Goal: Task Accomplishment & Management: Manage account settings

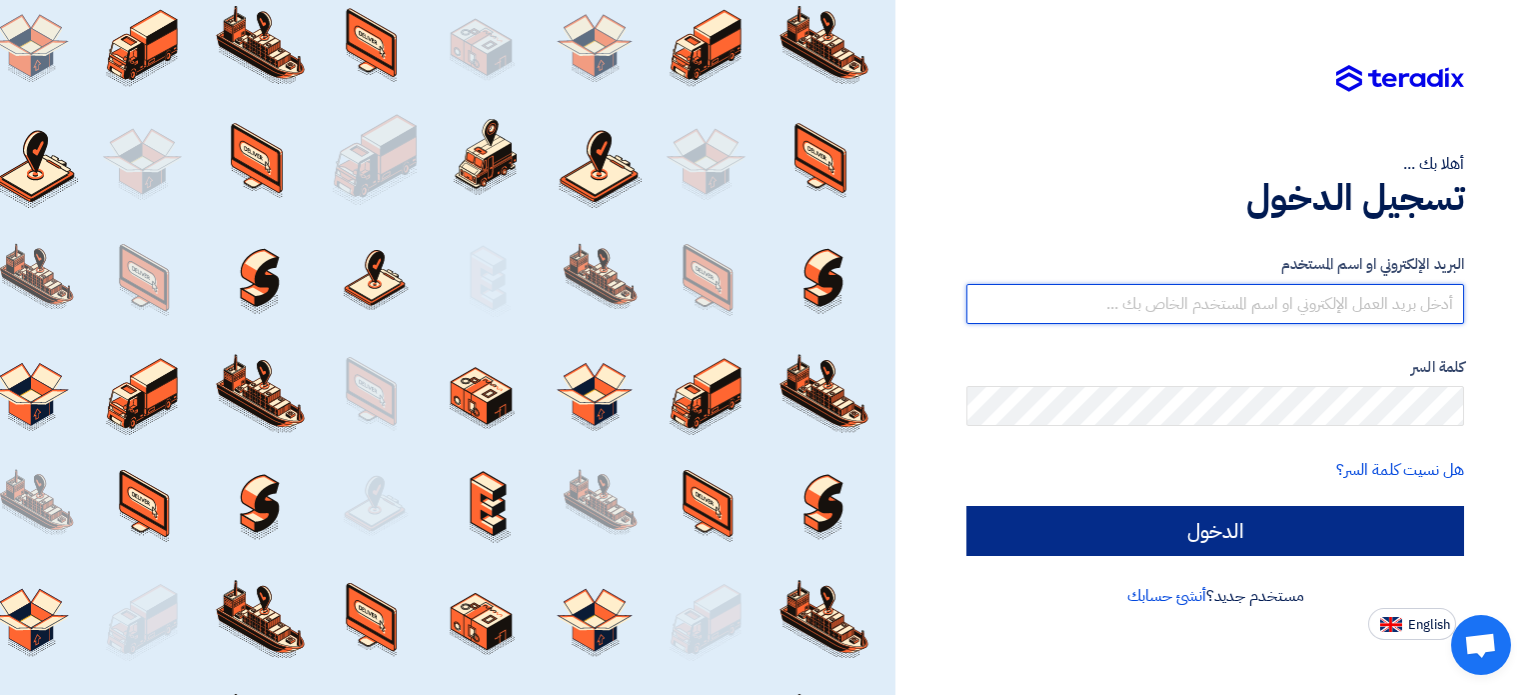
type input "[EMAIL_ADDRESS][DOMAIN_NAME]"
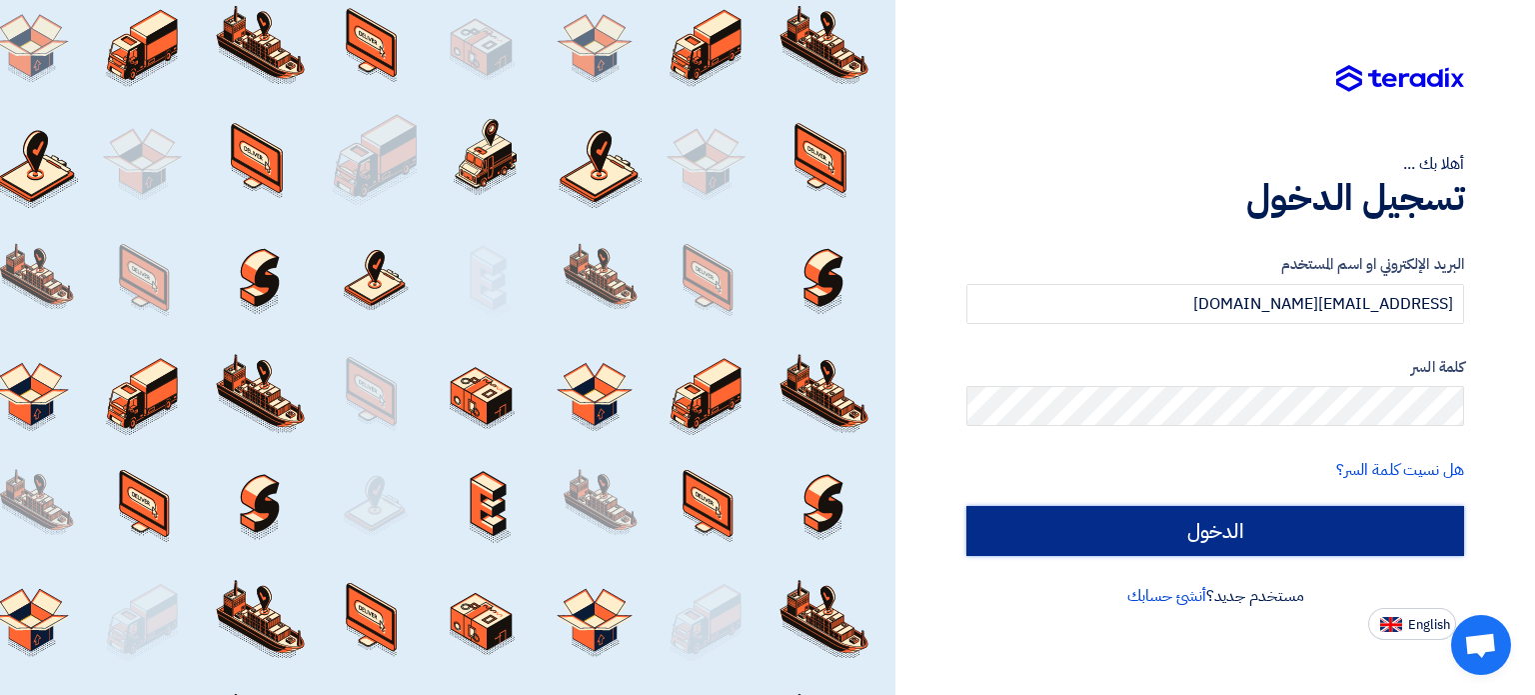
click at [1232, 521] on input "الدخول" at bounding box center [1216, 531] width 498 height 50
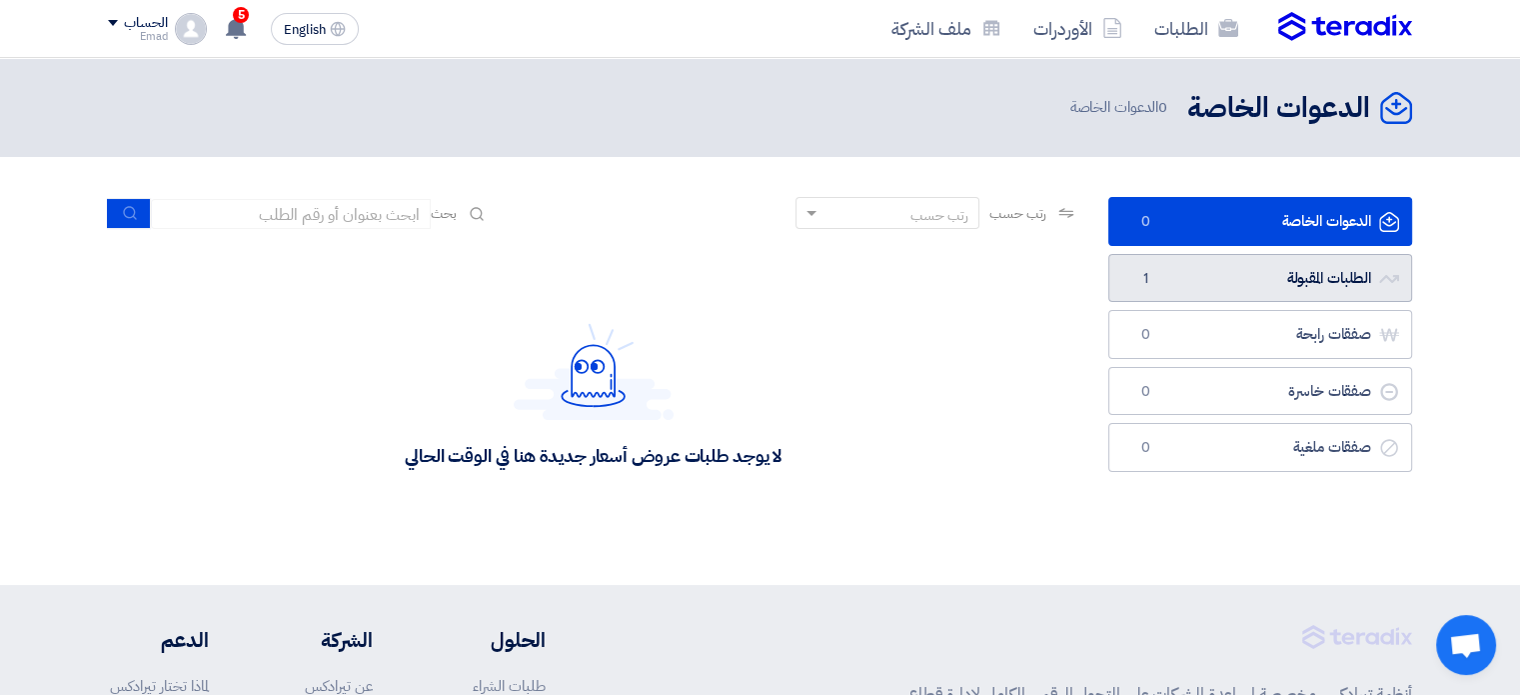
click at [1192, 277] on link "الطلبات المقبولة الطلبات المقبولة 1" at bounding box center [1261, 278] width 304 height 49
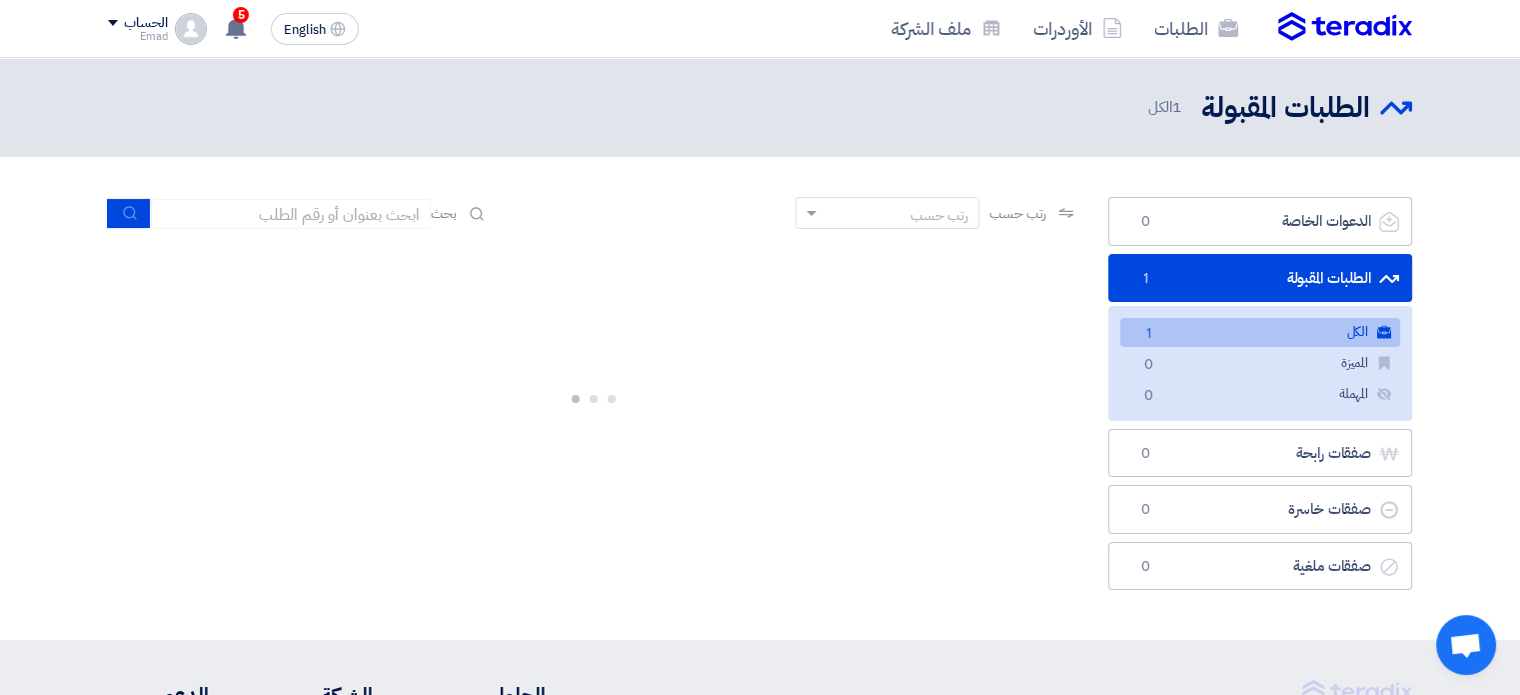
click at [1222, 331] on link "الكل الكل 1" at bounding box center [1261, 332] width 280 height 29
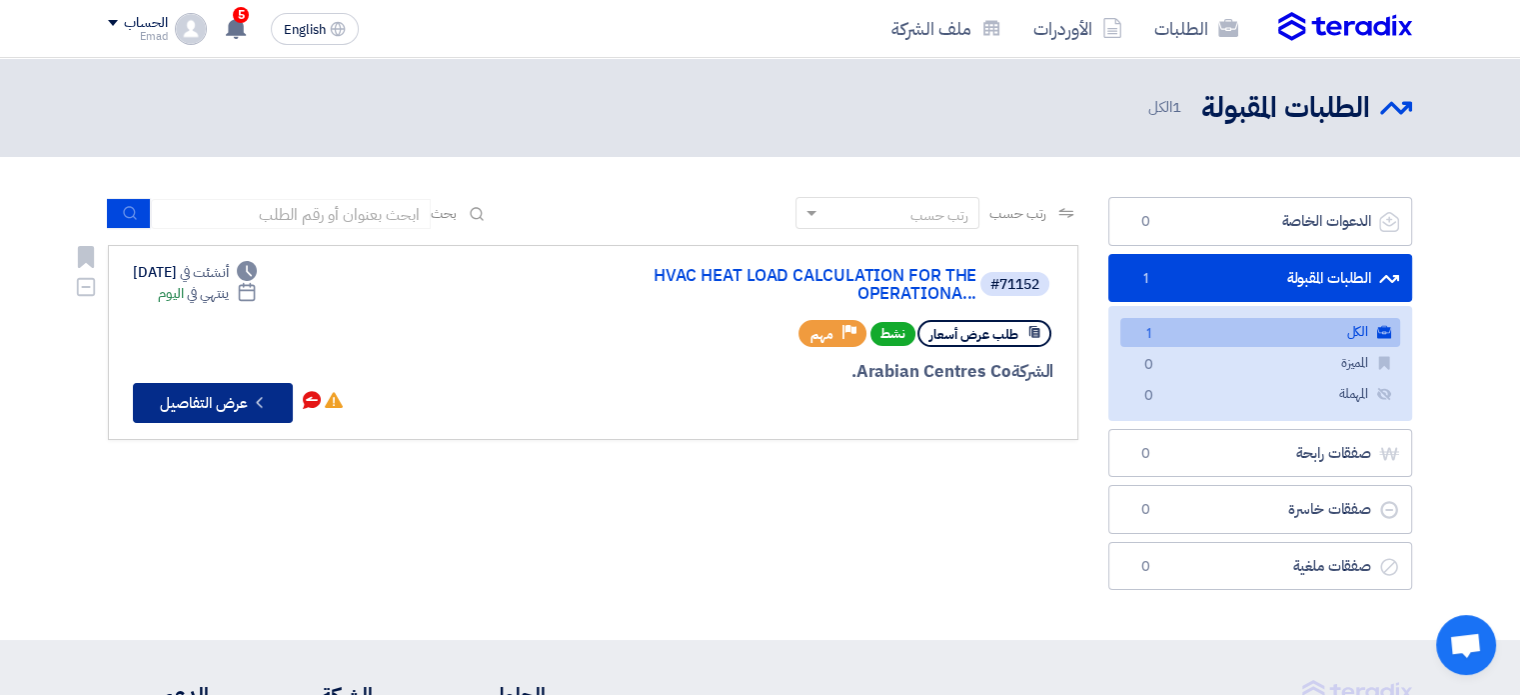
click at [212, 411] on button "Check details عرض التفاصيل" at bounding box center [213, 403] width 160 height 40
click at [142, 24] on div "الحساب" at bounding box center [145, 23] width 43 height 17
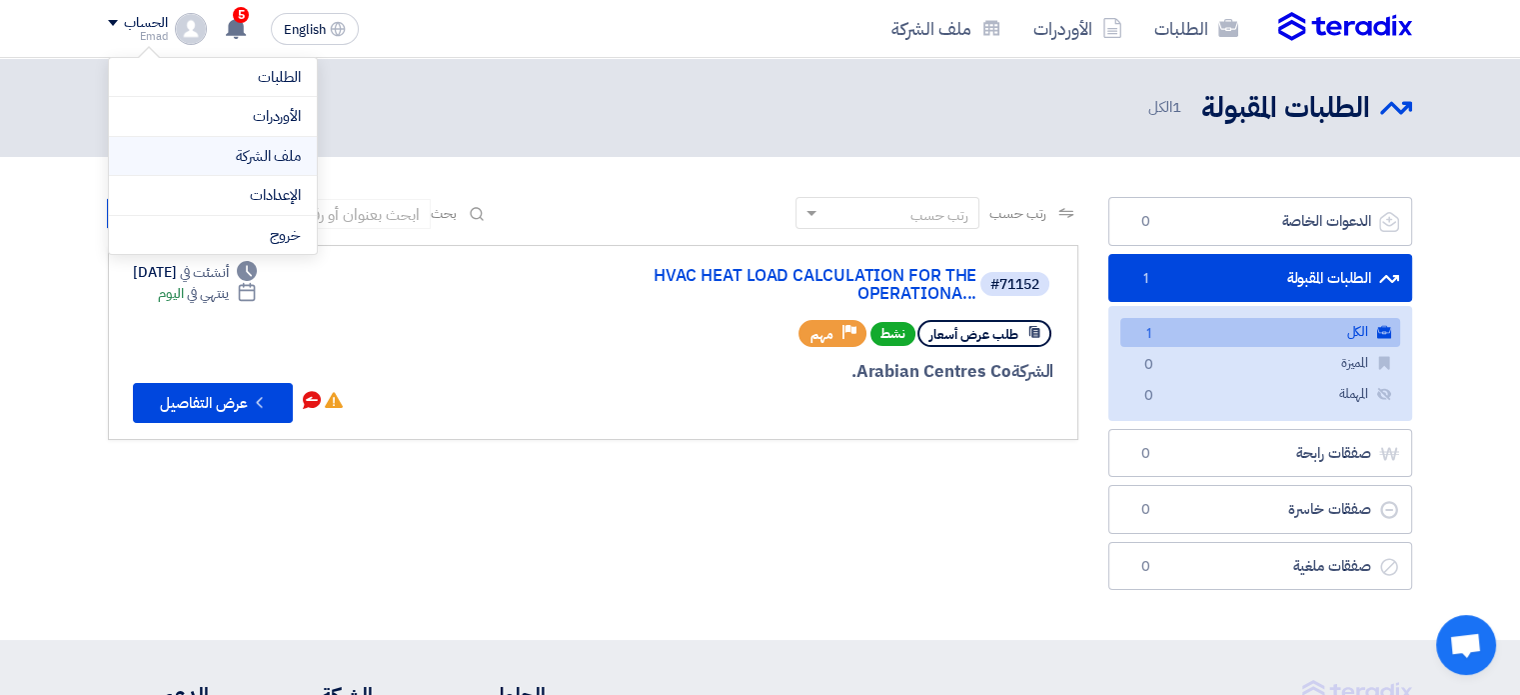
click at [186, 157] on link "ملف الشركة" at bounding box center [213, 156] width 176 height 23
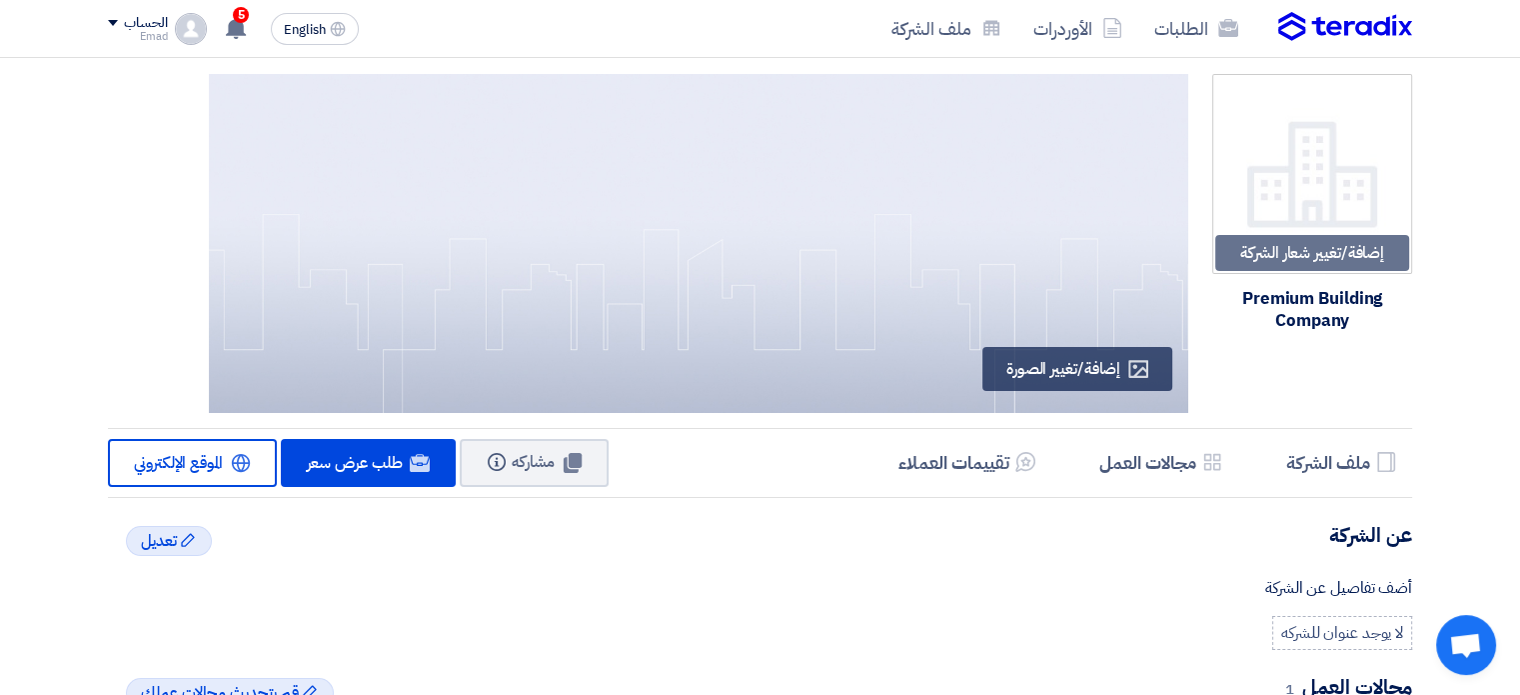
click at [148, 15] on div "الحساب" at bounding box center [145, 23] width 43 height 17
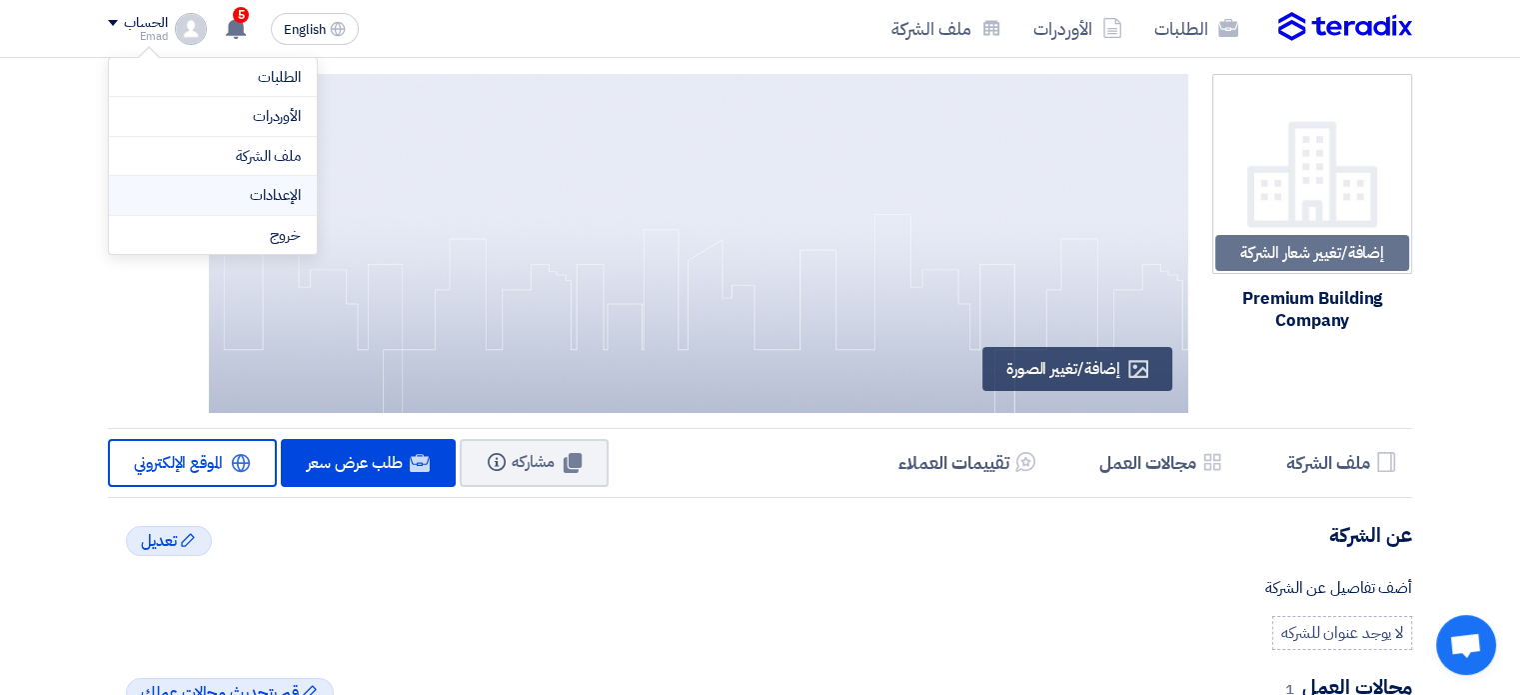
click at [204, 188] on link "الإعدادات" at bounding box center [213, 195] width 176 height 23
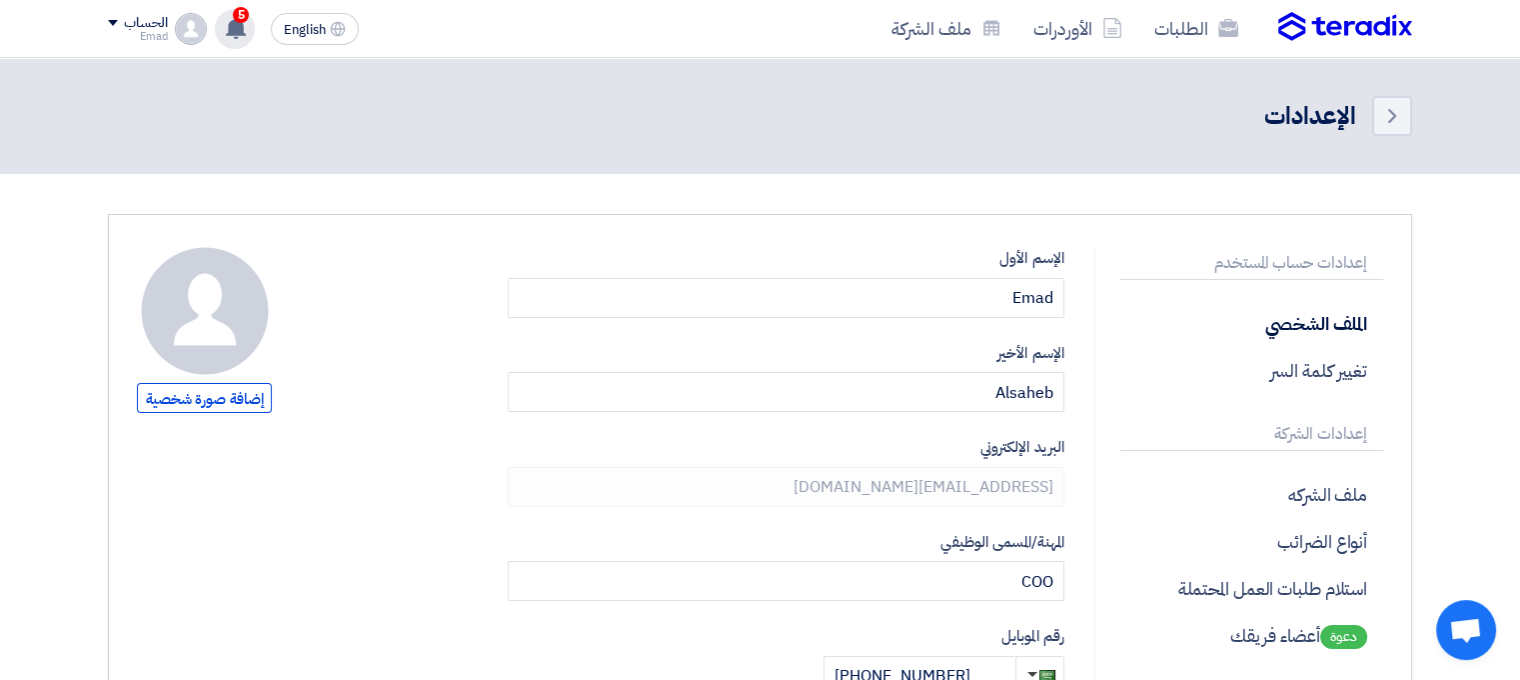
click at [240, 32] on use at bounding box center [236, 28] width 20 height 22
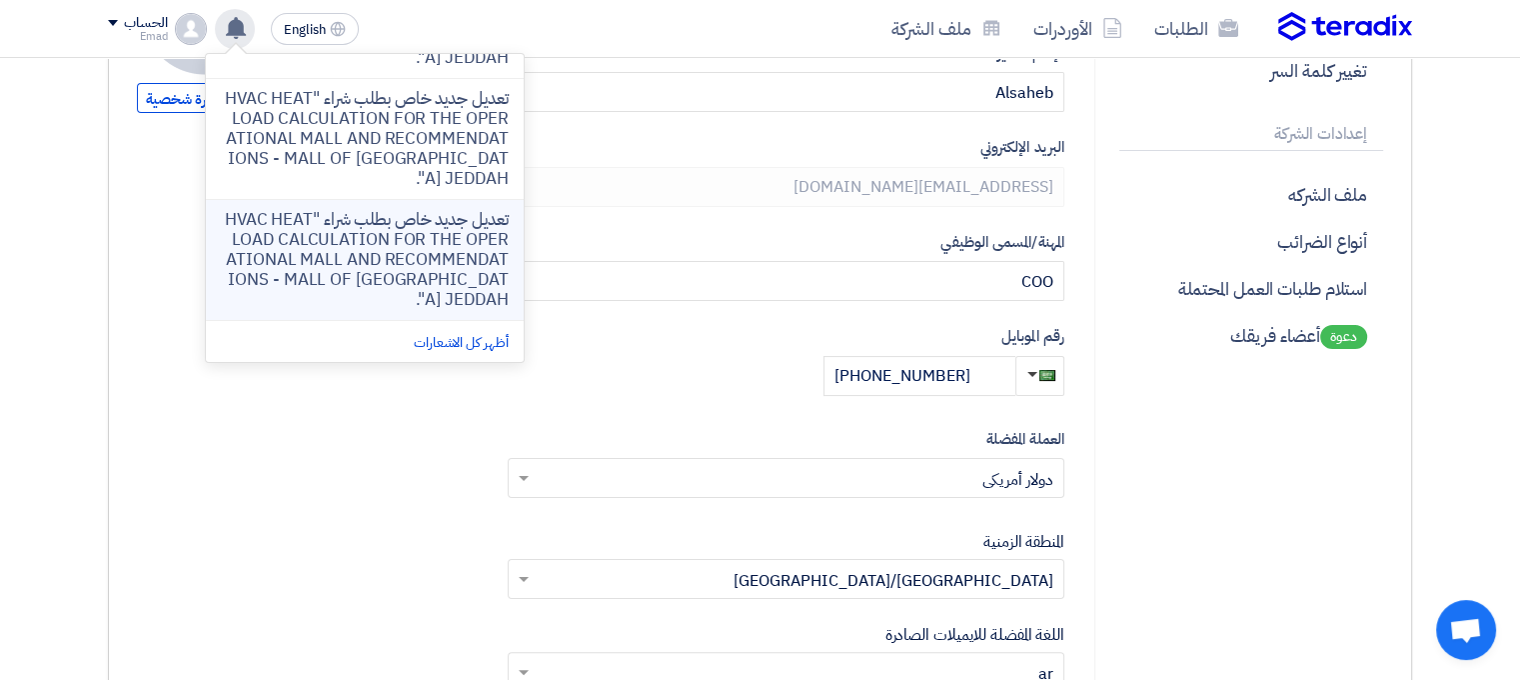
scroll to position [432, 0]
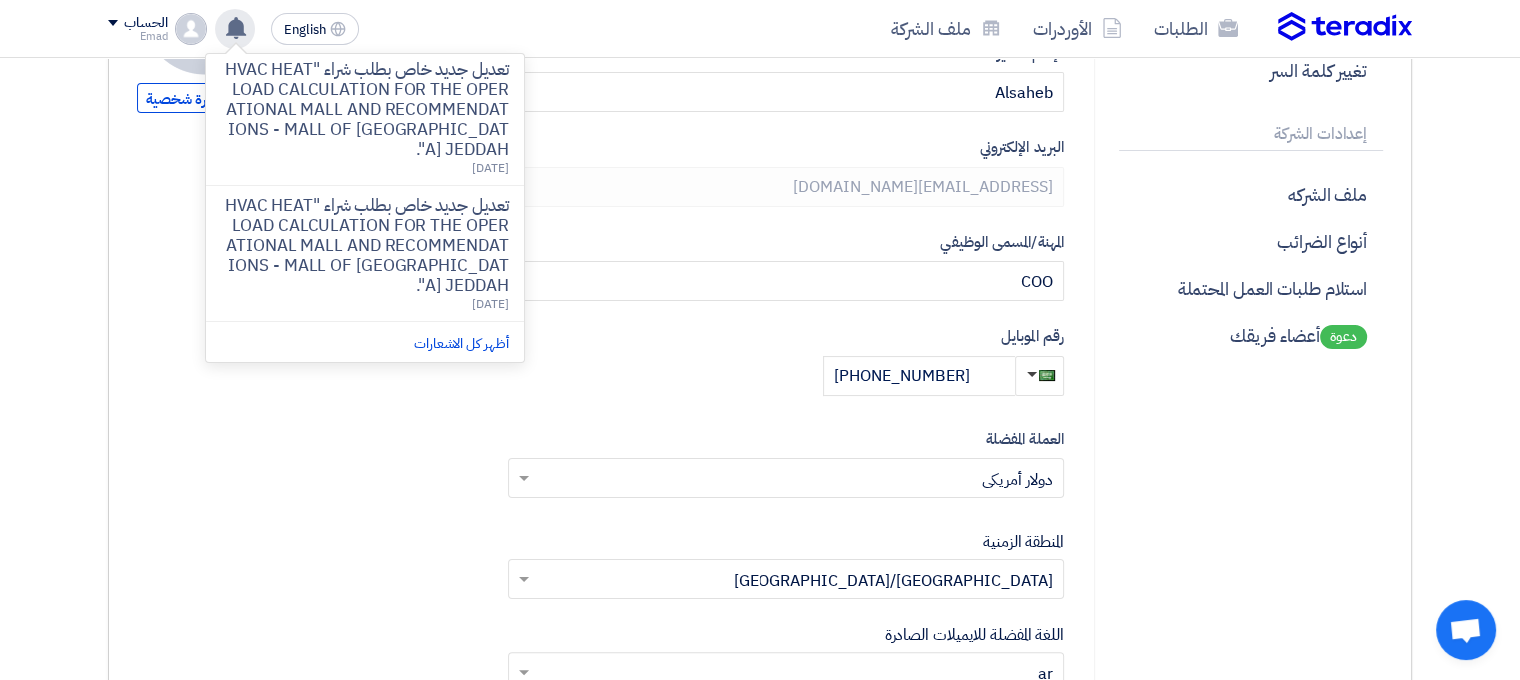
click at [132, 20] on div "الحساب" at bounding box center [145, 23] width 43 height 17
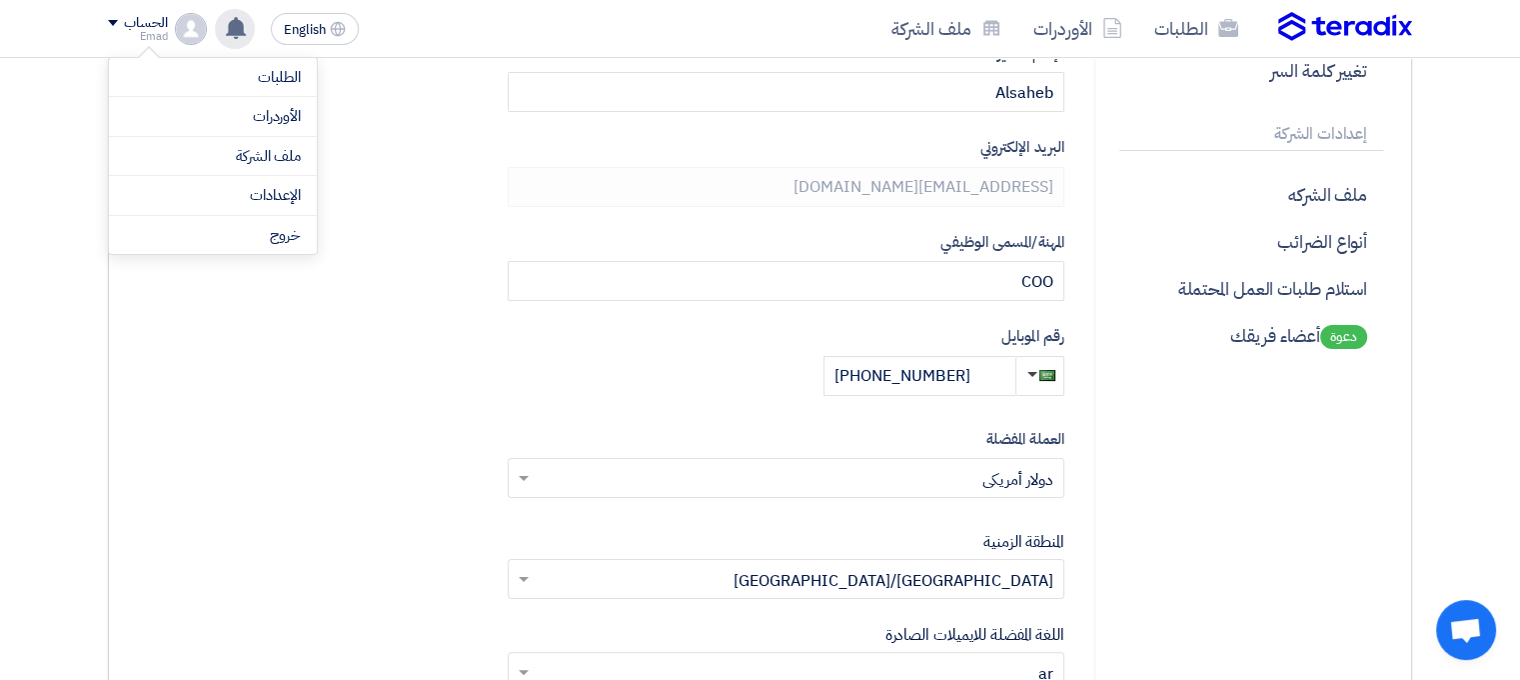
click at [164, 63] on li "الطلبات" at bounding box center [213, 78] width 208 height 40
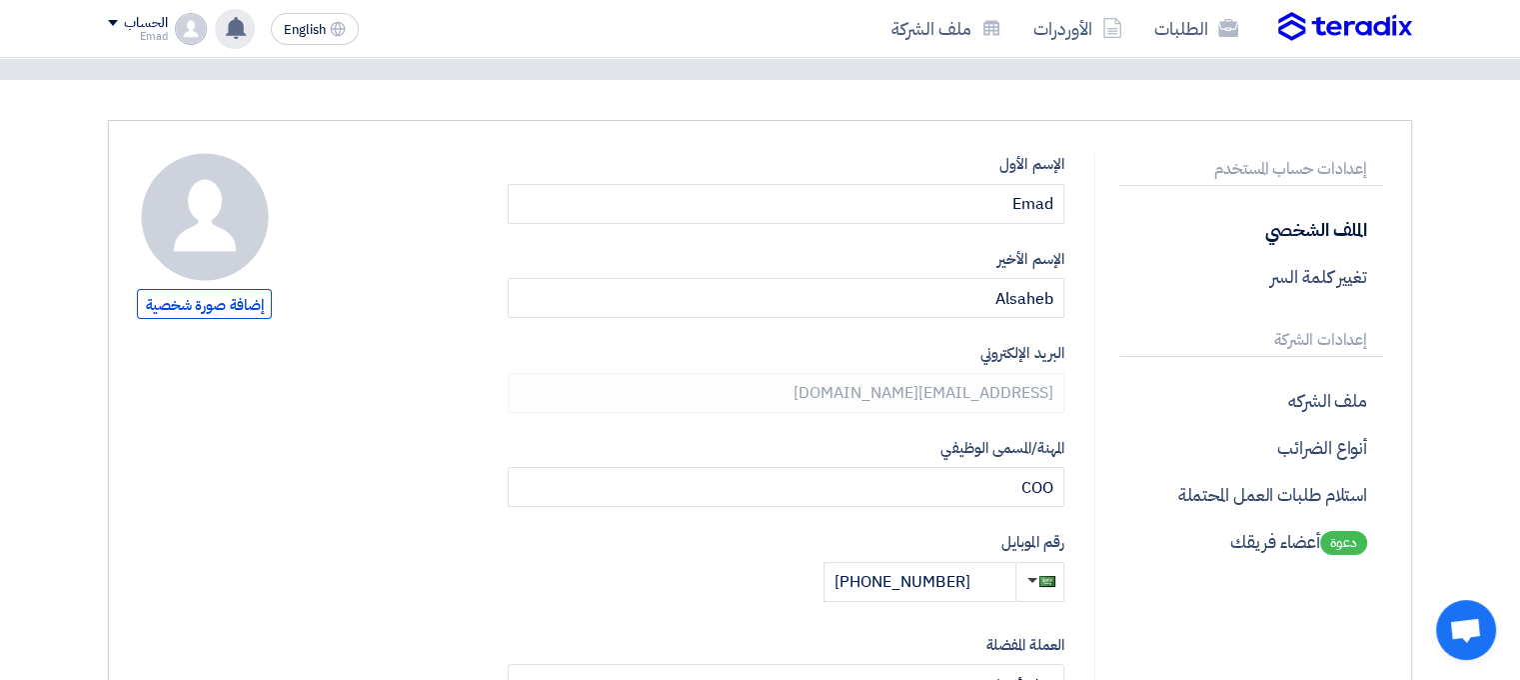
scroll to position [0, 0]
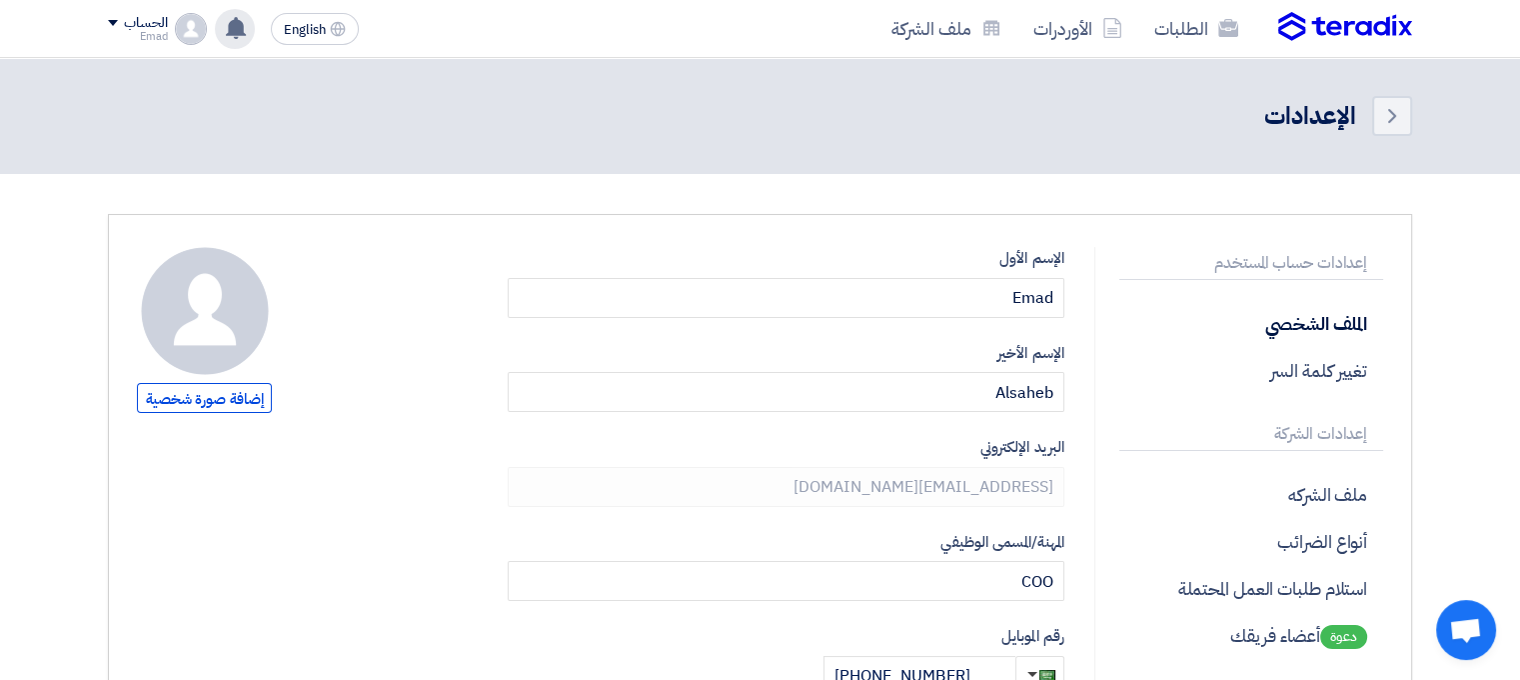
click at [120, 31] on div "Emad" at bounding box center [137, 36] width 59 height 11
